Goal: Information Seeking & Learning: Check status

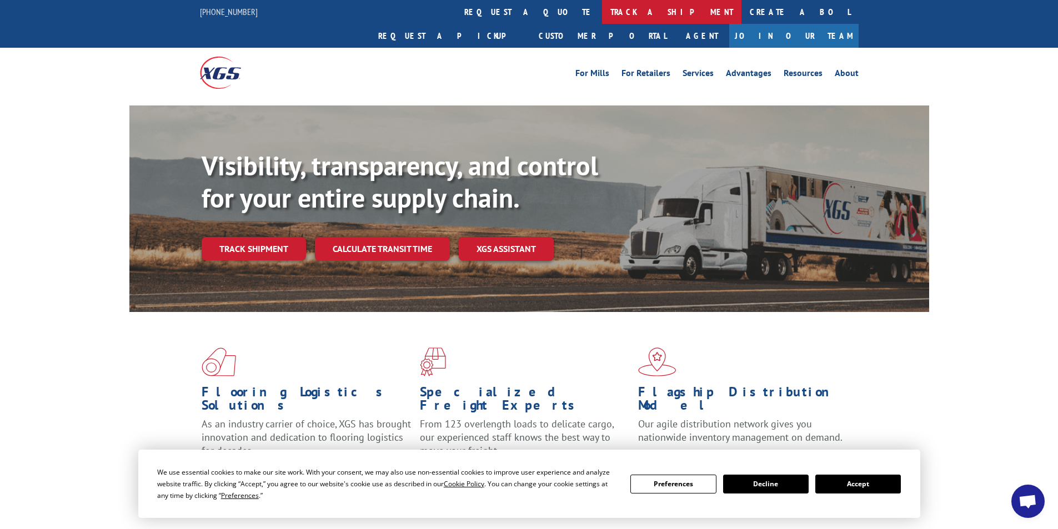
click at [602, 8] on link "track a shipment" at bounding box center [671, 12] width 139 height 24
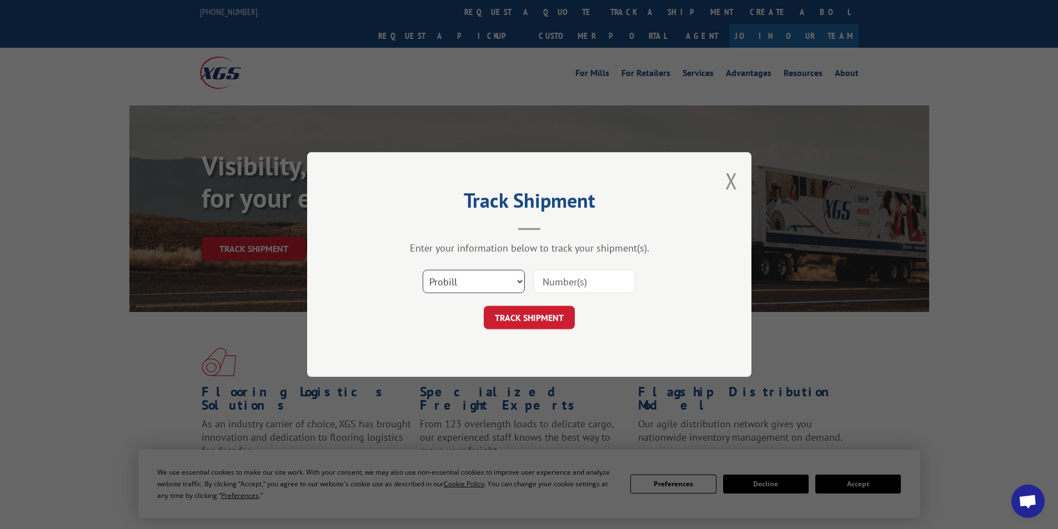
click at [519, 280] on select "Select category... Probill BOL PO" at bounding box center [474, 281] width 102 height 23
select select "bol"
click at [423, 270] on select "Select category... Probill BOL PO" at bounding box center [474, 281] width 102 height 23
click at [568, 278] on input at bounding box center [584, 281] width 102 height 23
type input "447251"
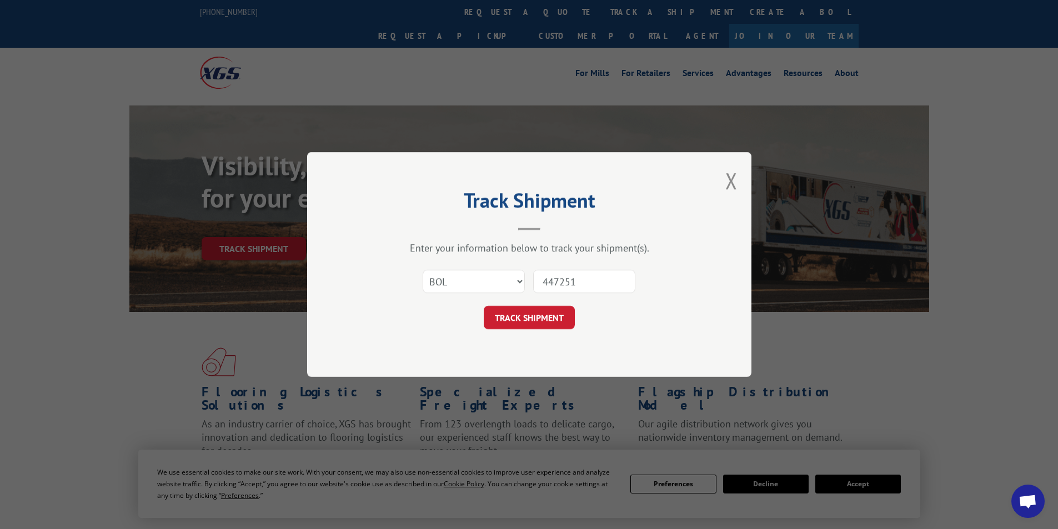
click button "TRACK SHIPMENT" at bounding box center [529, 317] width 91 height 23
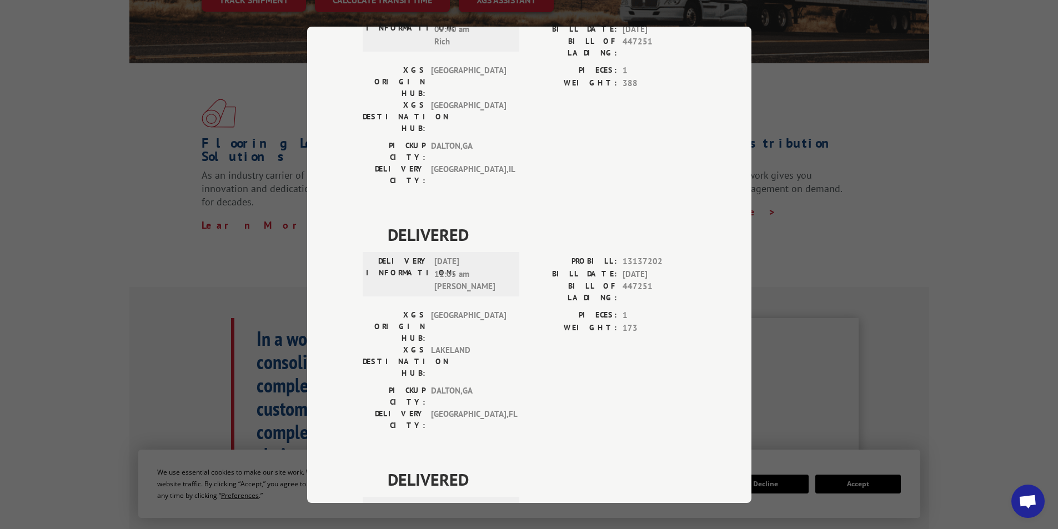
scroll to position [278, 0]
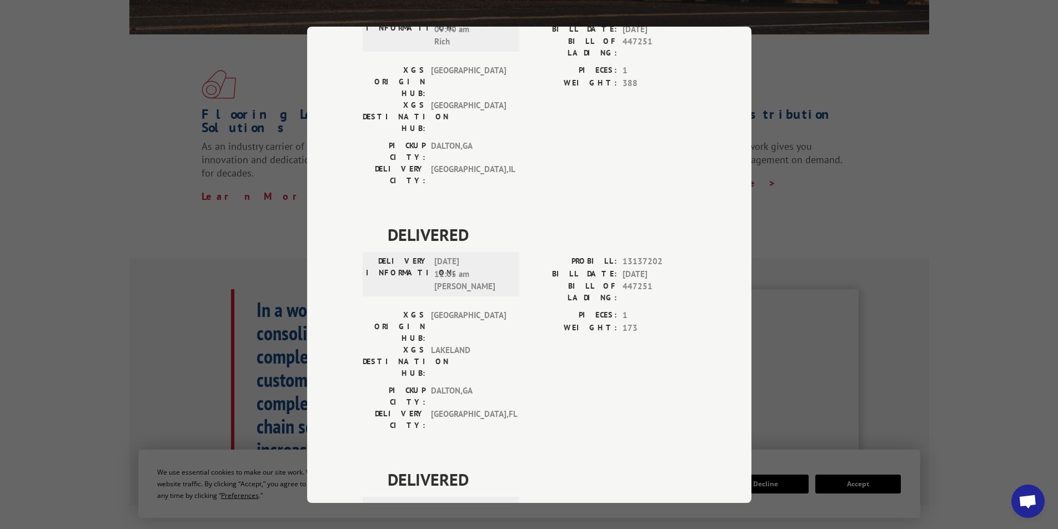
click at [942, 139] on div "Track Shipment DELIVERED DELIVERY INFORMATION: PROBILL: 9602752 BILL DATE: [DAT…" at bounding box center [529, 264] width 1058 height 529
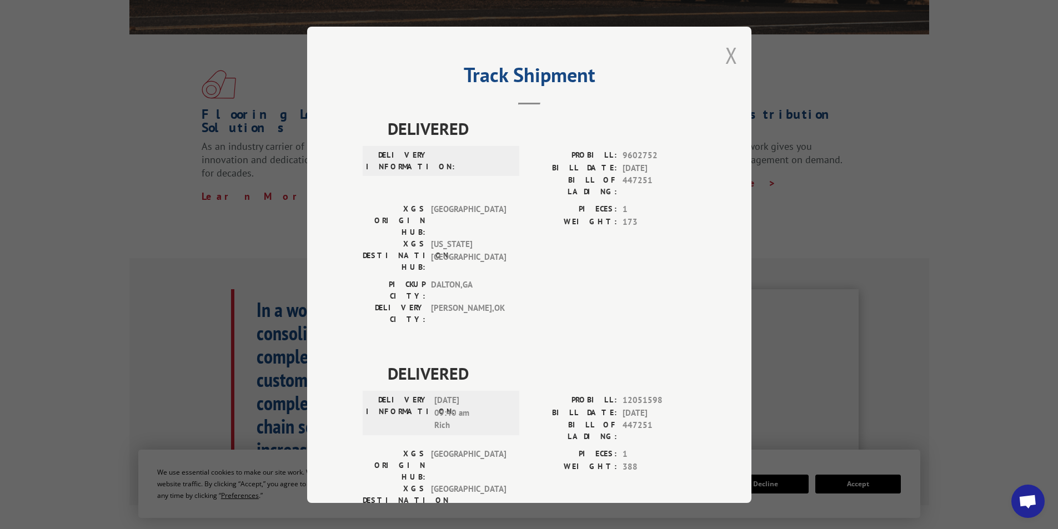
click at [728, 55] on button "Close modal" at bounding box center [731, 55] width 12 height 29
